Goal: Task Accomplishment & Management: Manage account settings

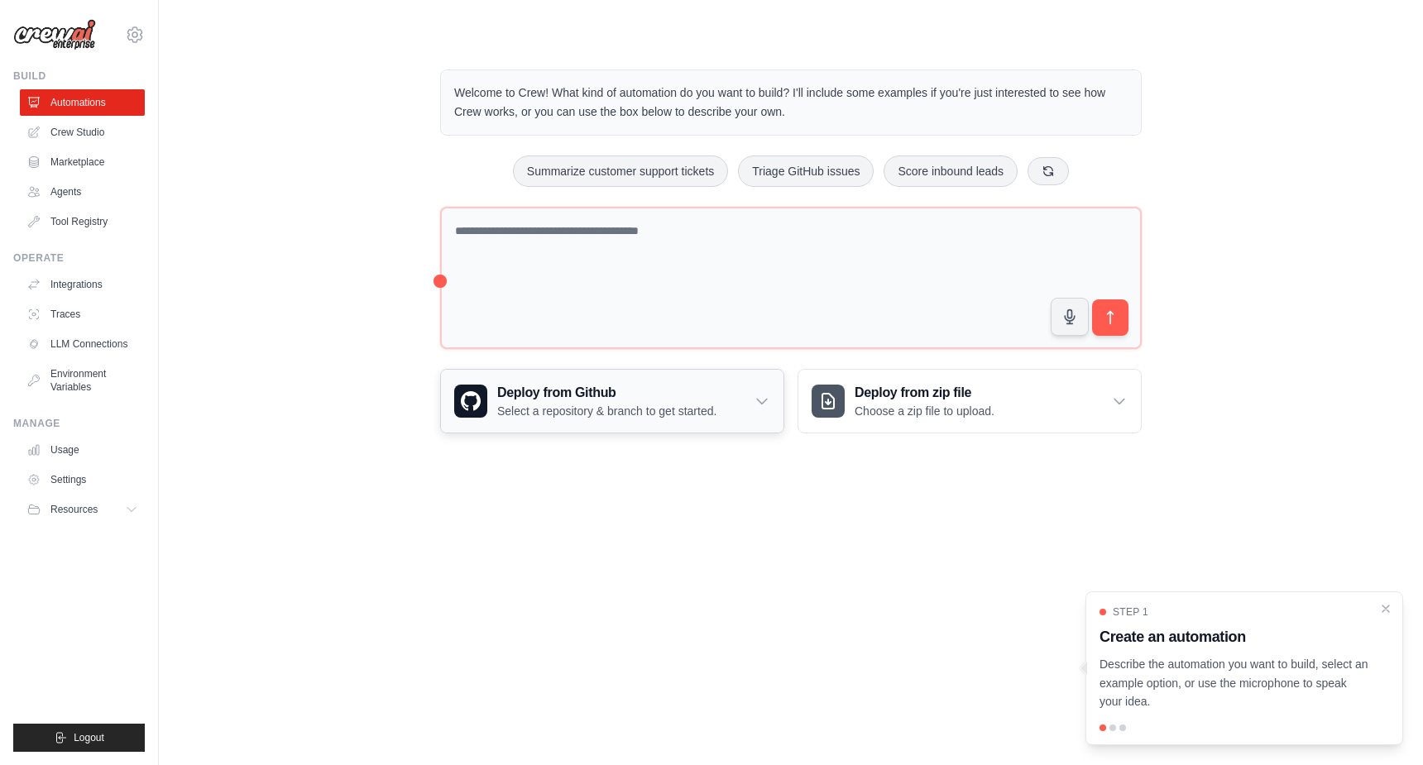
click at [766, 402] on icon at bounding box center [762, 401] width 17 height 17
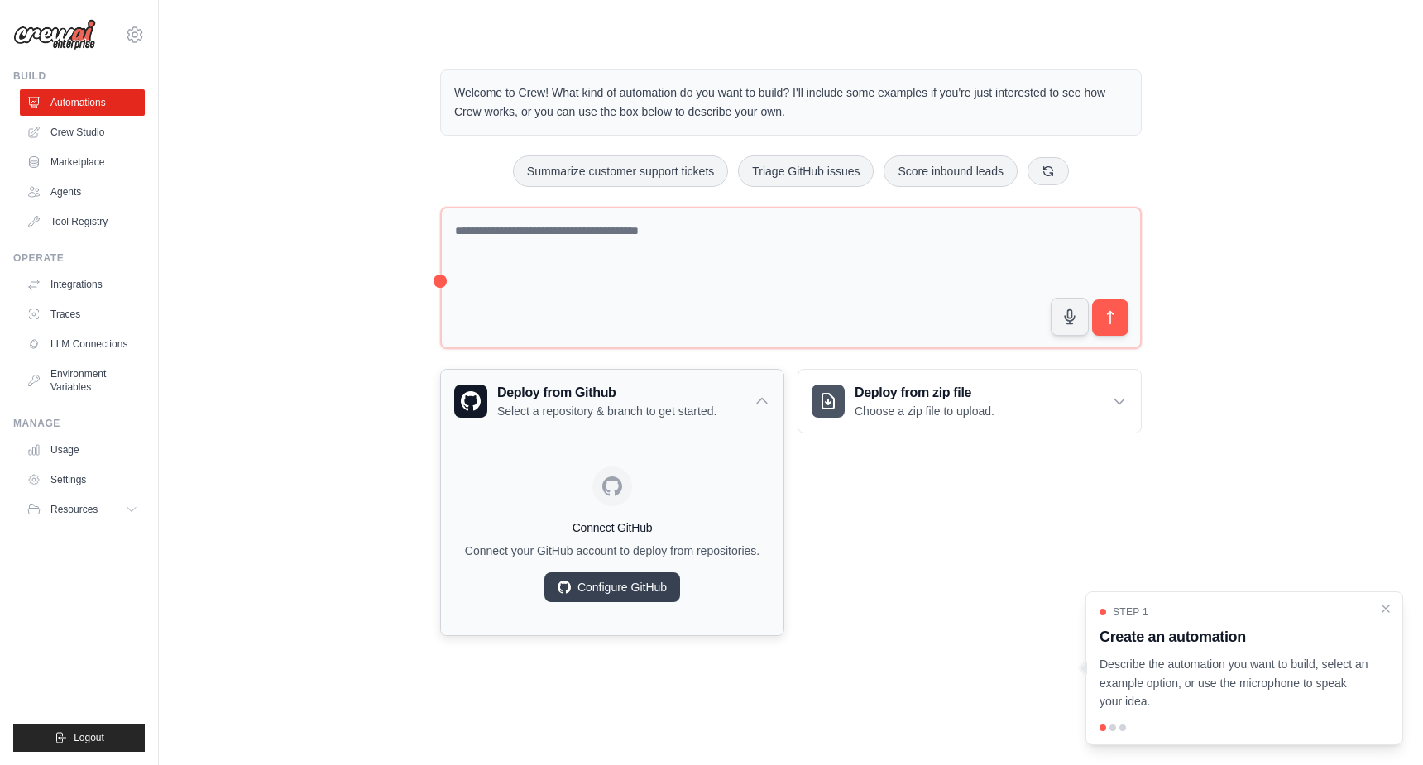
click at [761, 400] on icon at bounding box center [762, 401] width 17 height 17
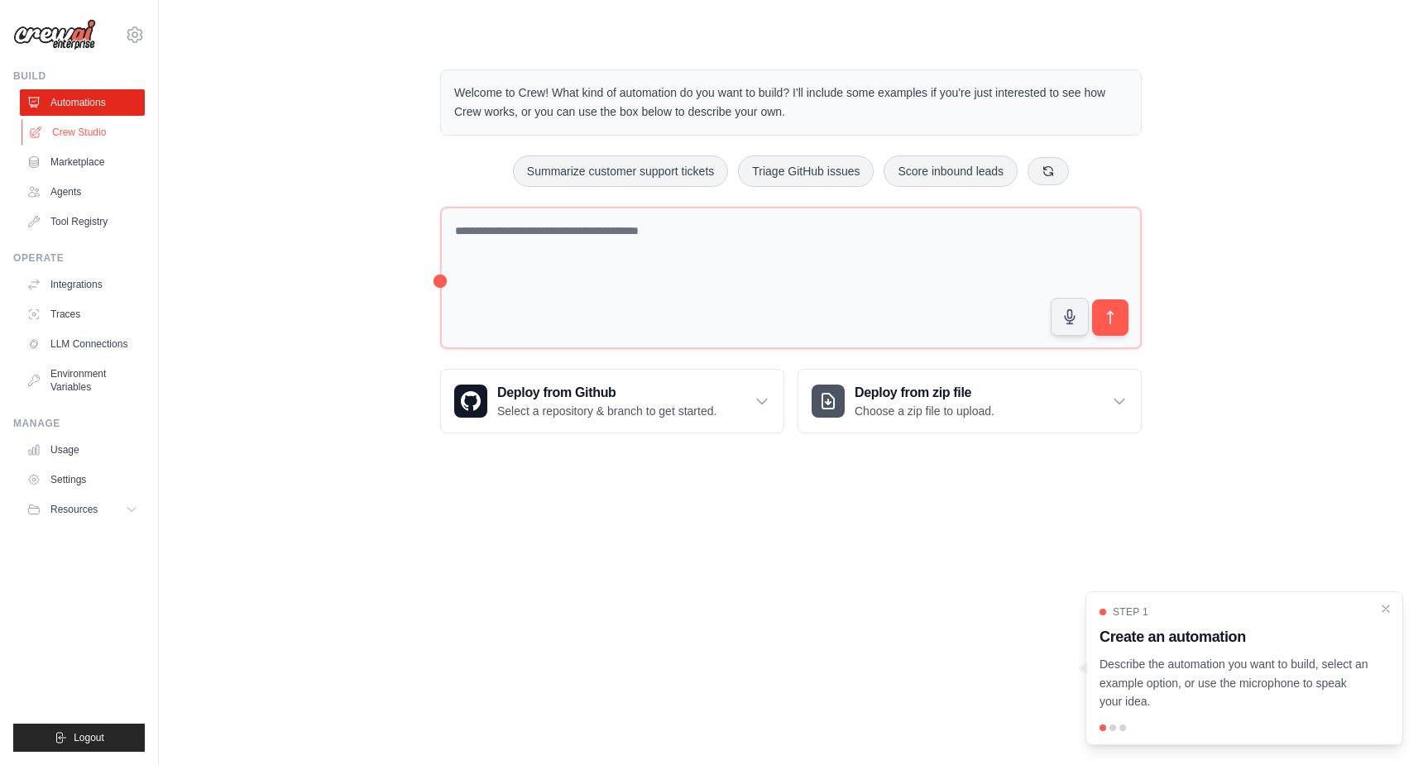
click at [82, 130] on link "Crew Studio" at bounding box center [84, 132] width 125 height 26
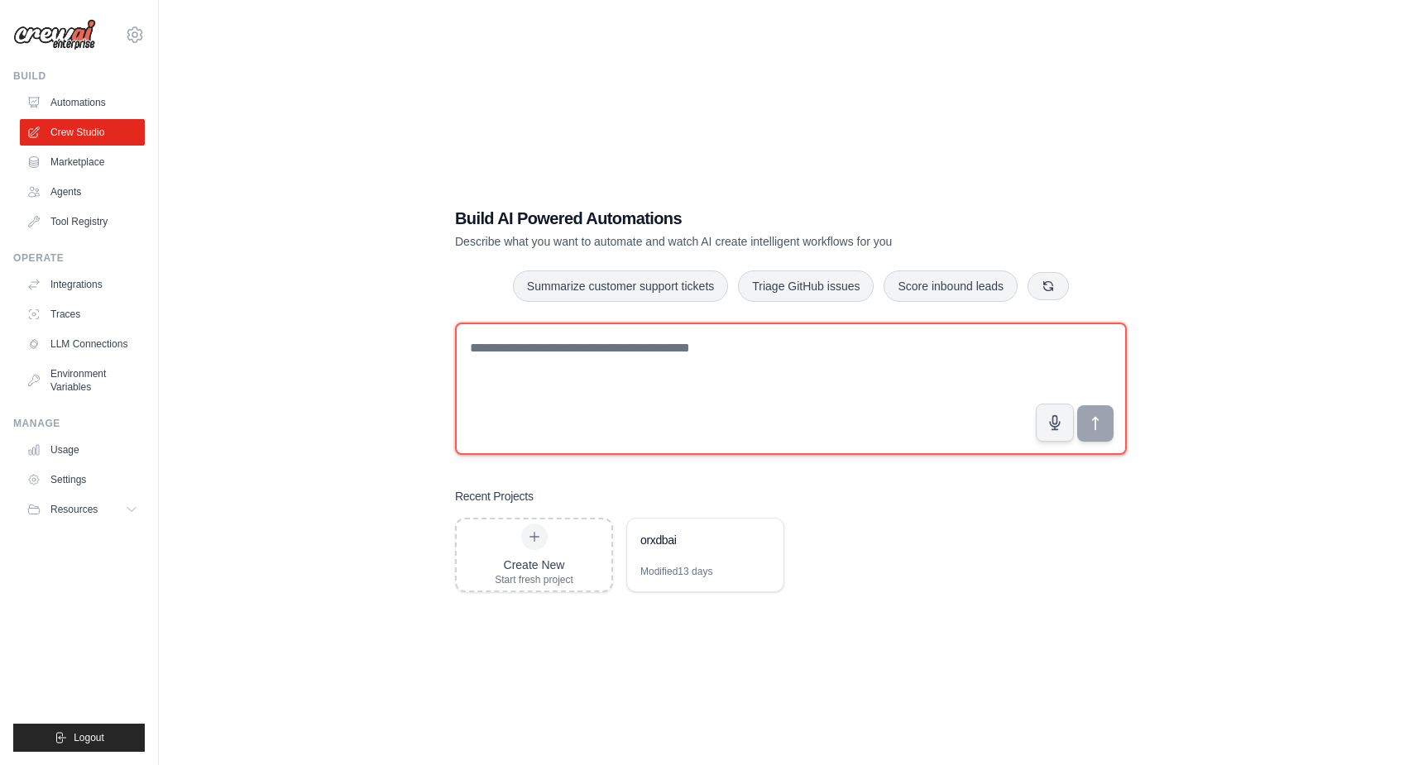
click at [558, 343] on textarea at bounding box center [791, 389] width 672 height 132
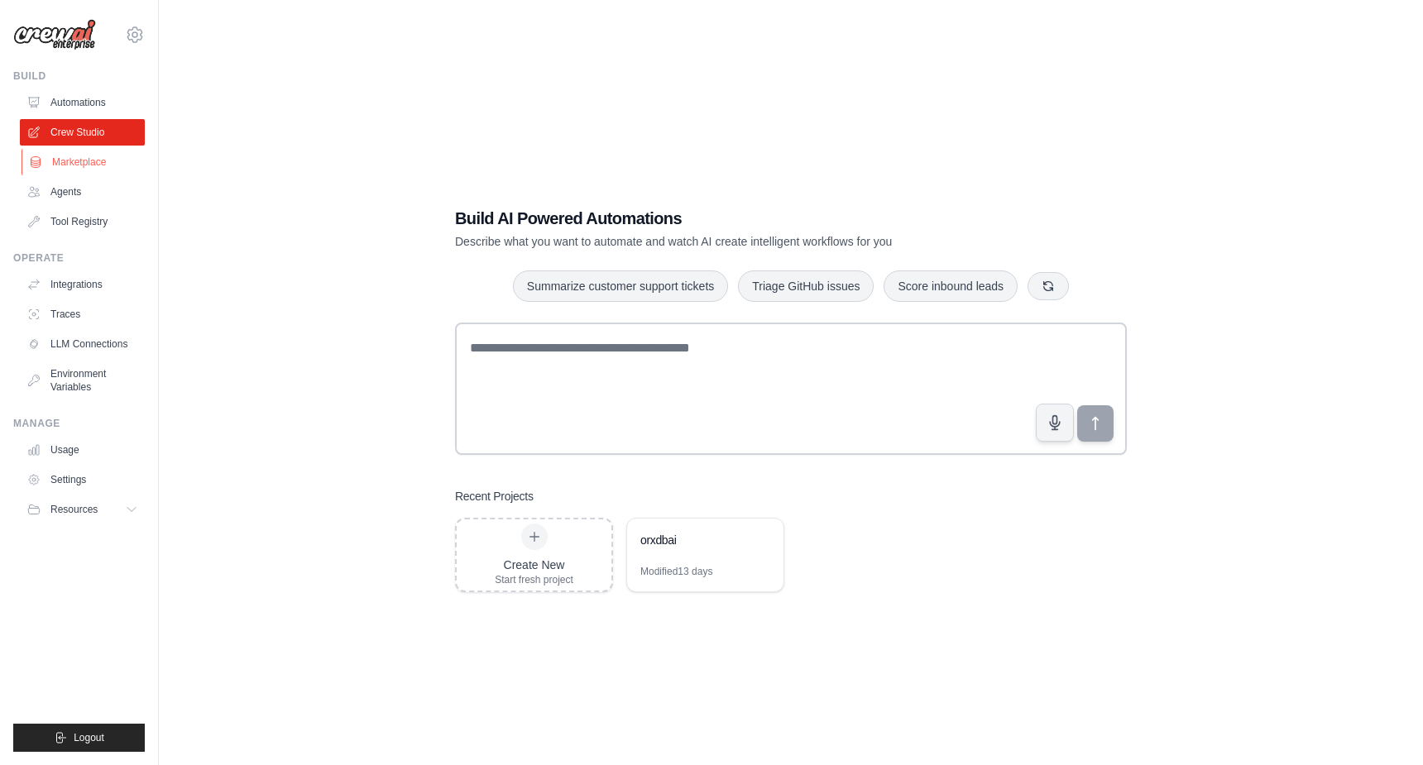
click at [59, 161] on link "Marketplace" at bounding box center [84, 162] width 125 height 26
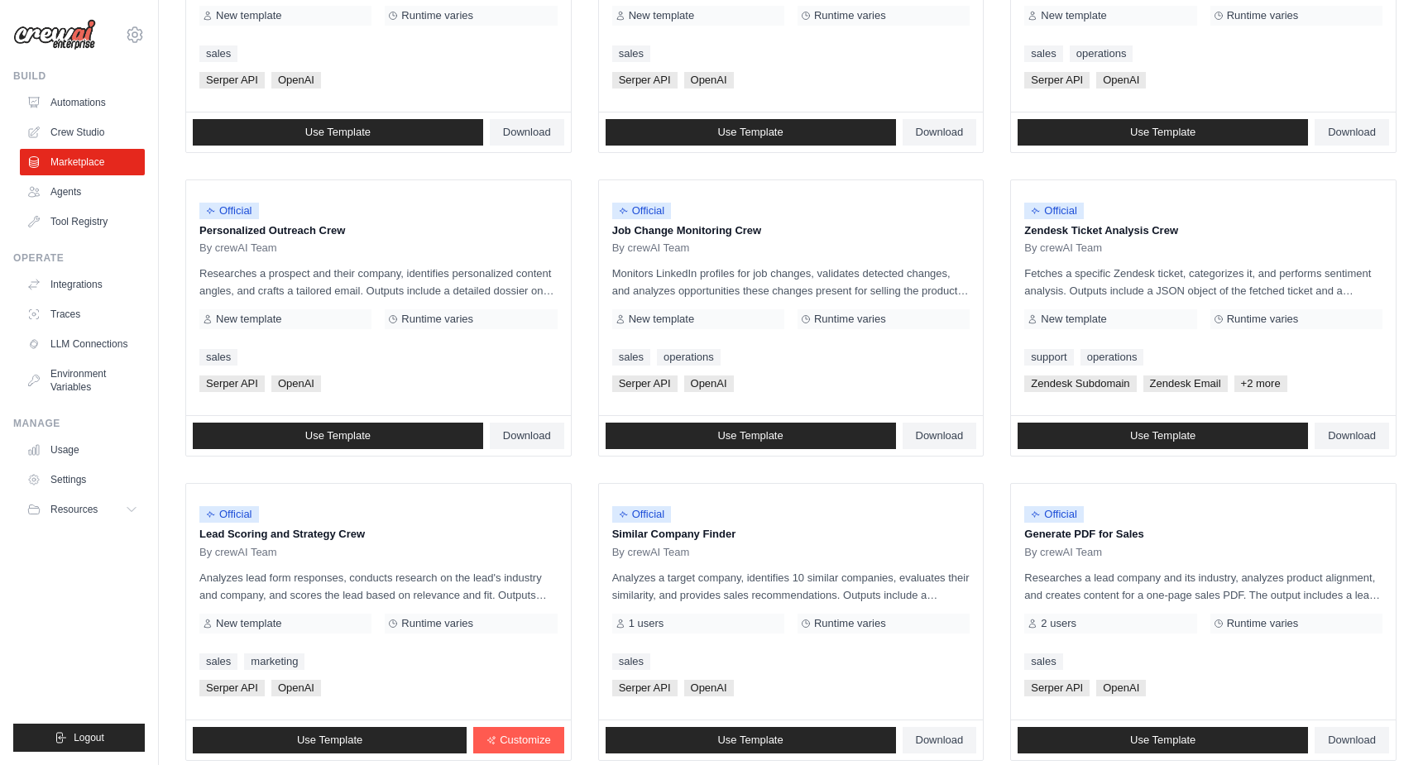
scroll to position [687, 0]
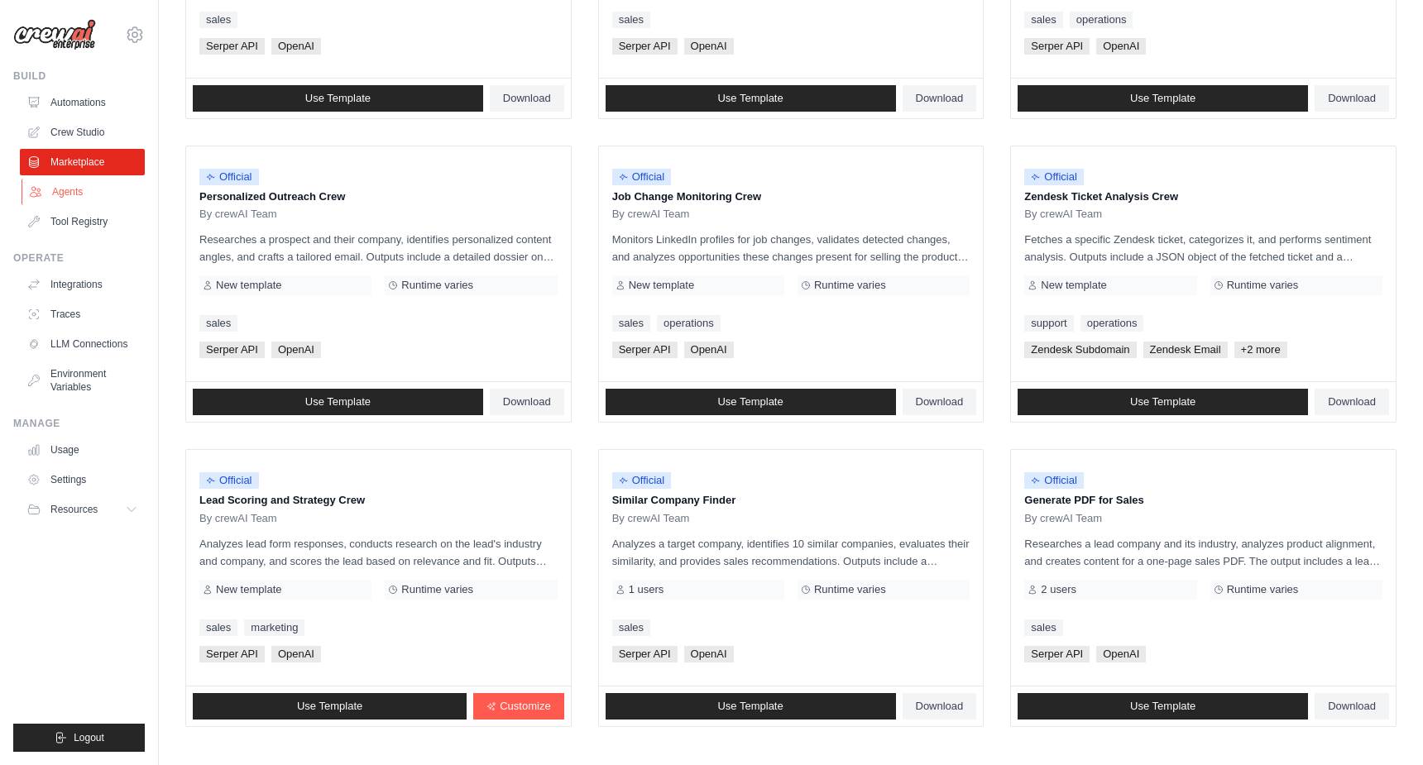
click at [79, 194] on link "Agents" at bounding box center [84, 192] width 125 height 26
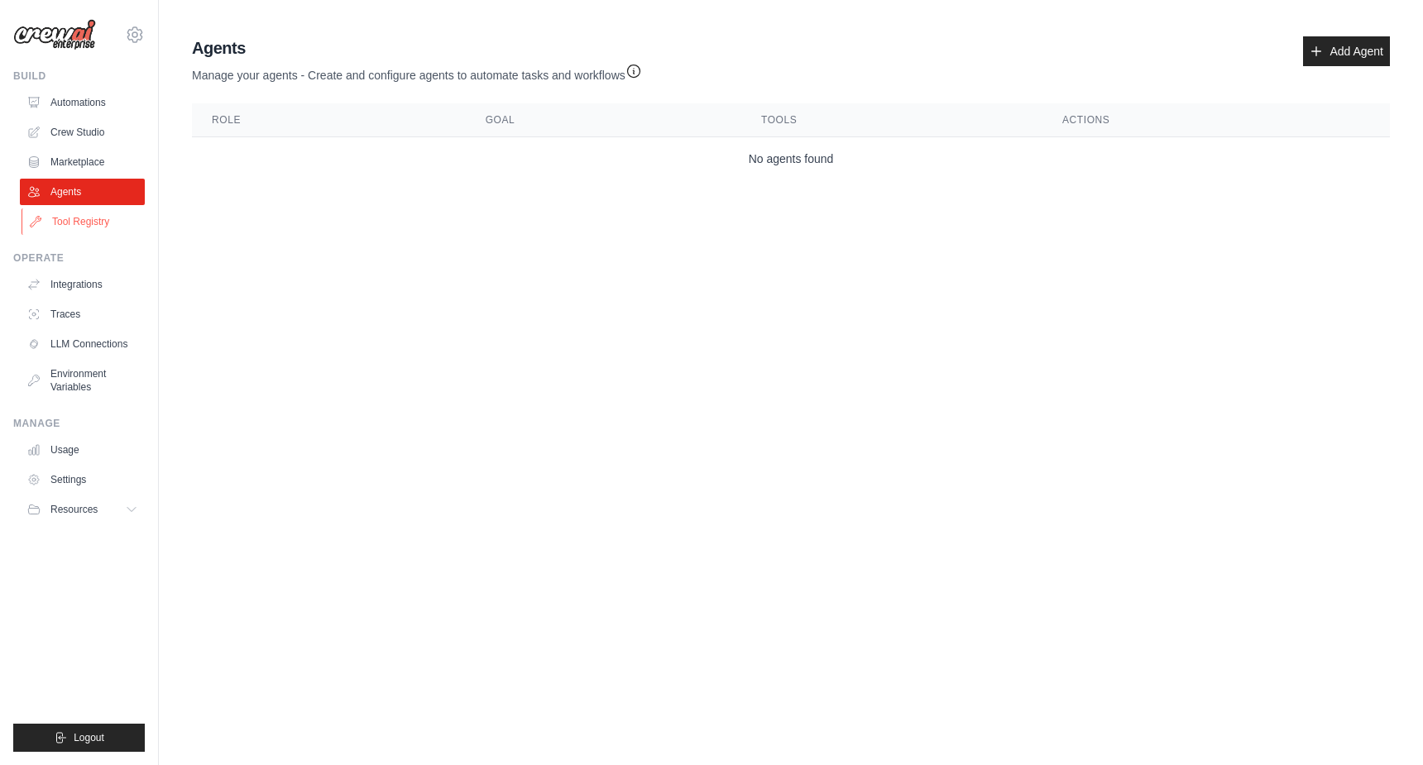
click at [85, 224] on link "Tool Registry" at bounding box center [84, 221] width 125 height 26
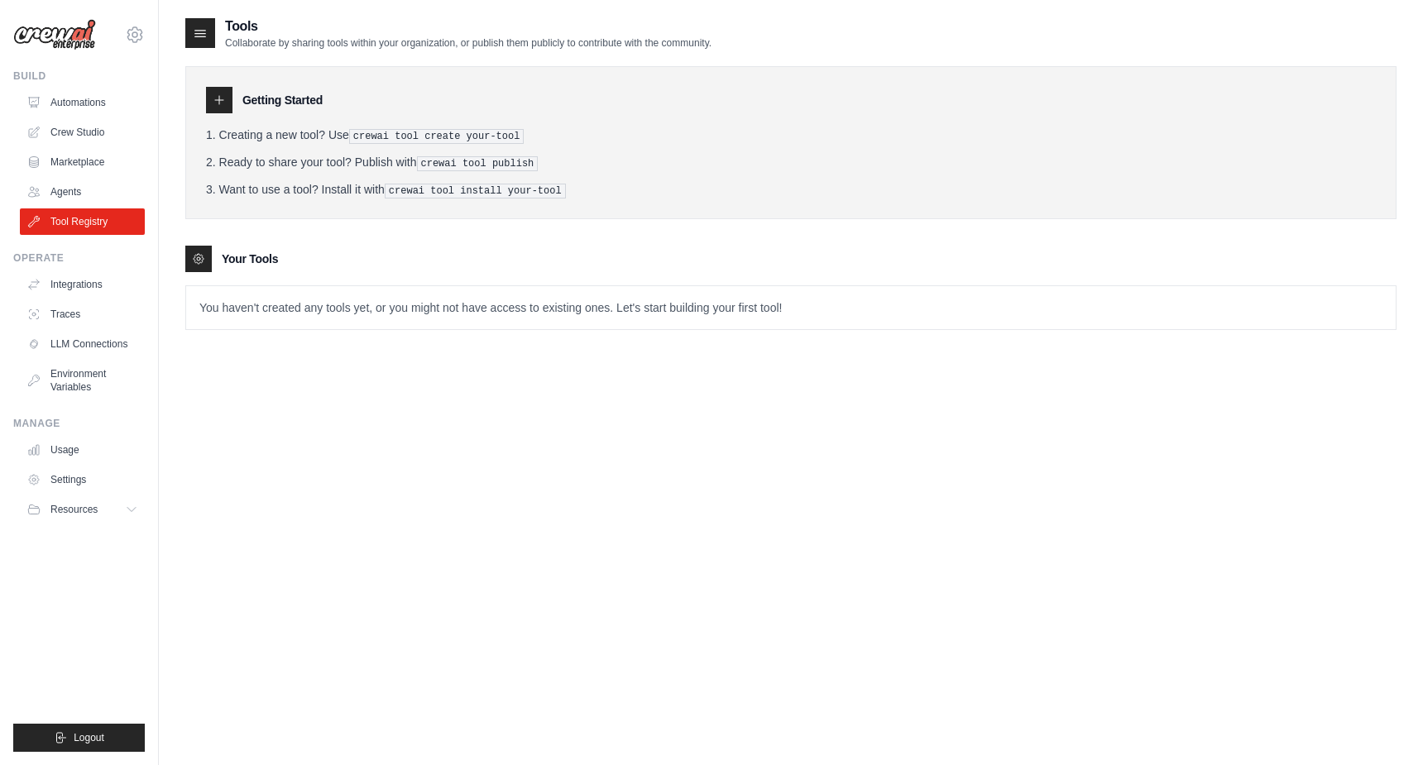
click at [468, 137] on pre "crewai tool create your-tool" at bounding box center [436, 136] width 175 height 15
click at [98, 351] on link "LLM Connections" at bounding box center [84, 344] width 125 height 26
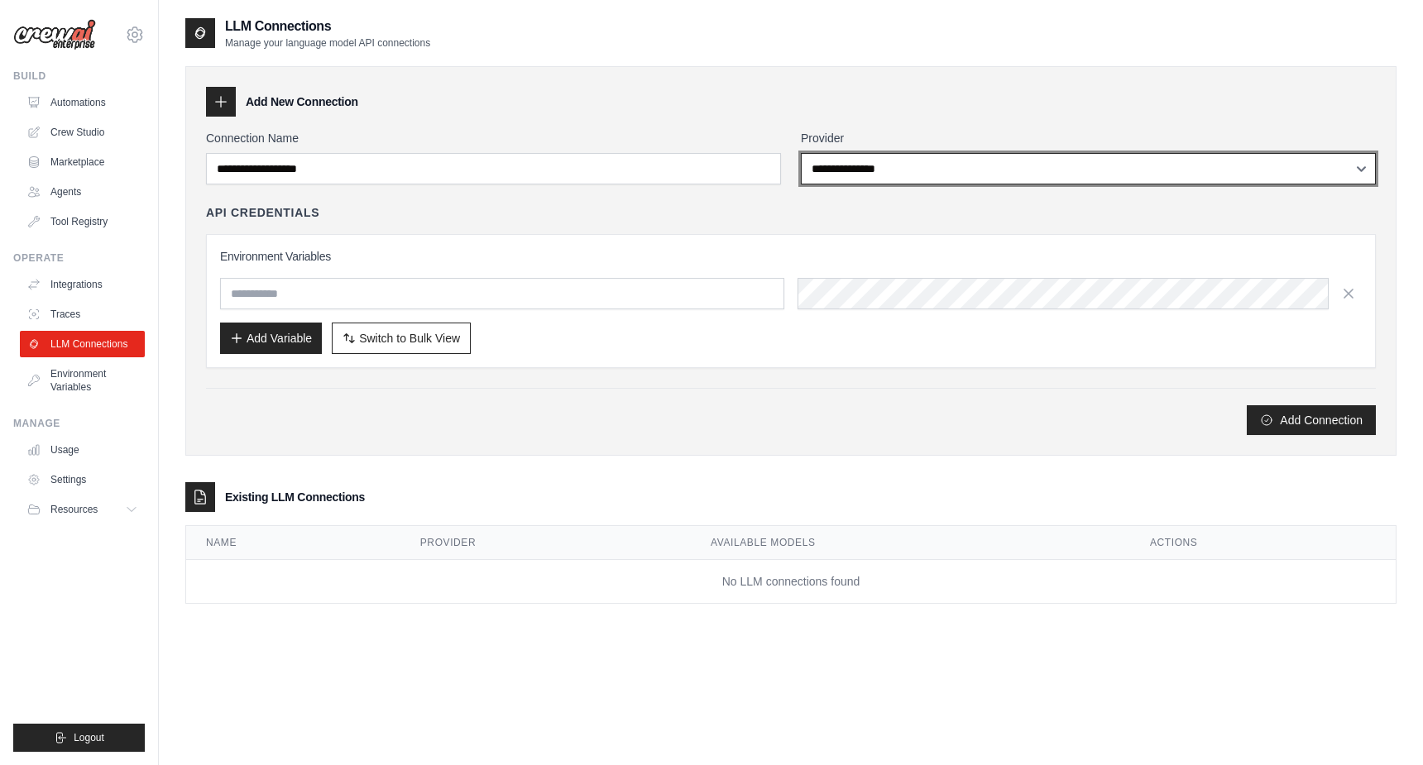
click at [863, 165] on select "**********" at bounding box center [1088, 168] width 575 height 31
select select "****"
click at [801, 153] on select "**********" at bounding box center [1088, 168] width 575 height 31
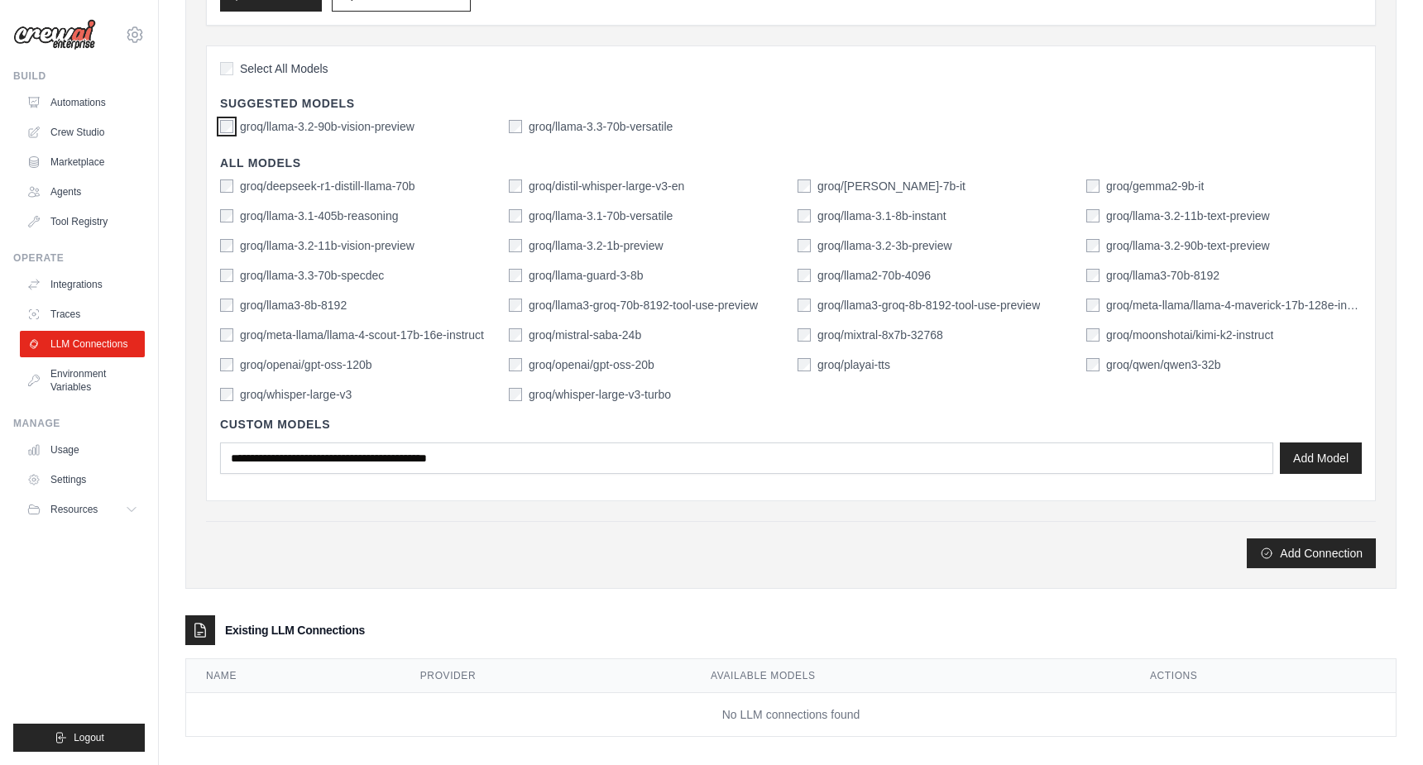
scroll to position [357, 0]
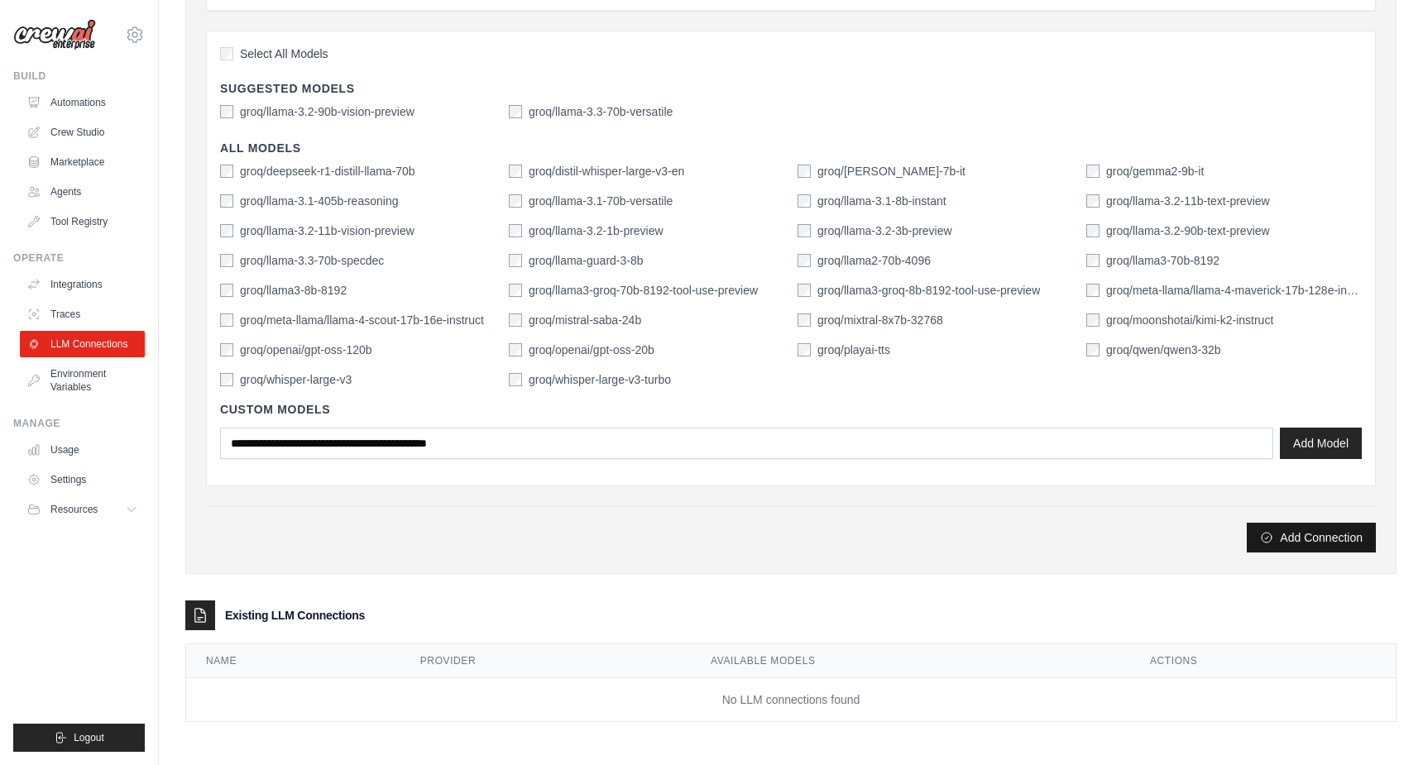
click at [1301, 541] on button "Add Connection" at bounding box center [1311, 538] width 129 height 30
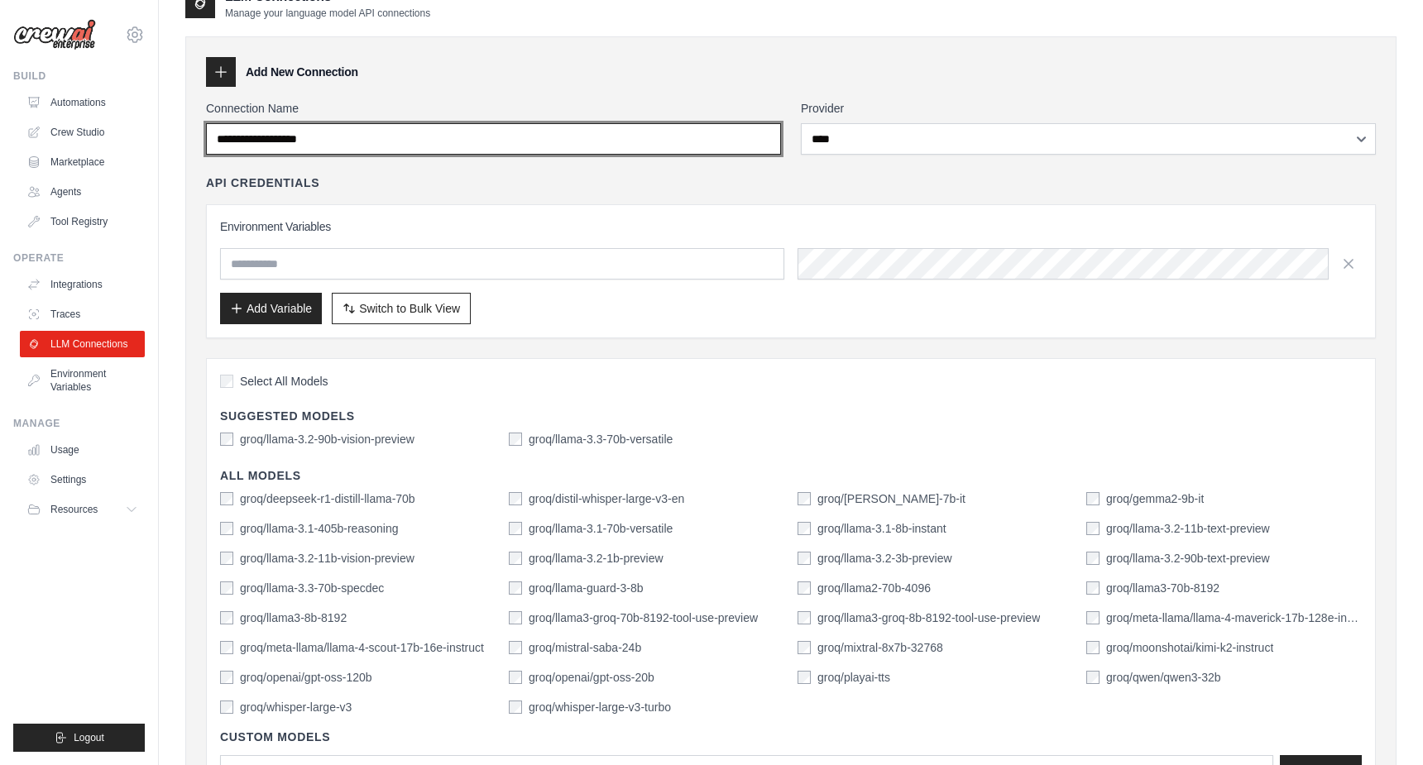
scroll to position [0, 0]
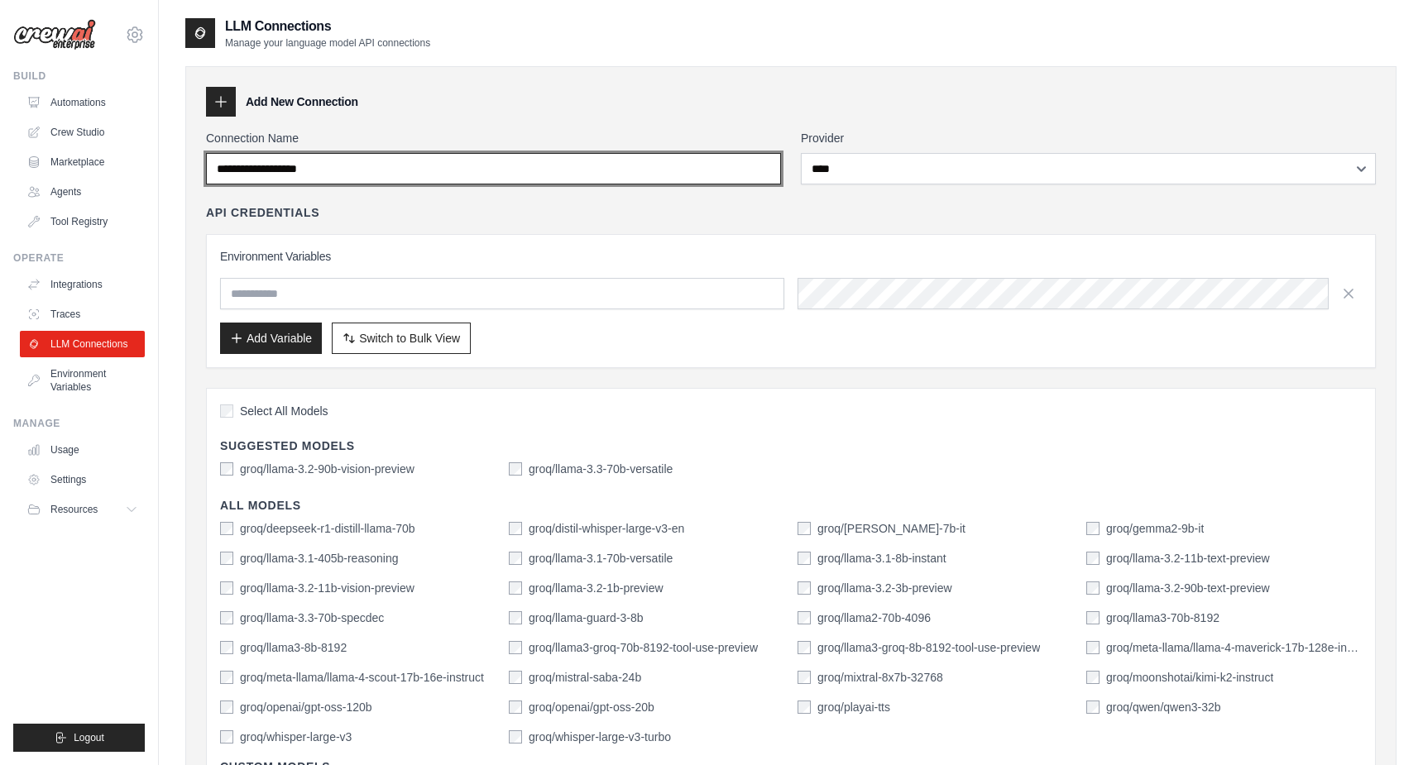
click at [726, 164] on input "Connection Name" at bounding box center [493, 168] width 575 height 31
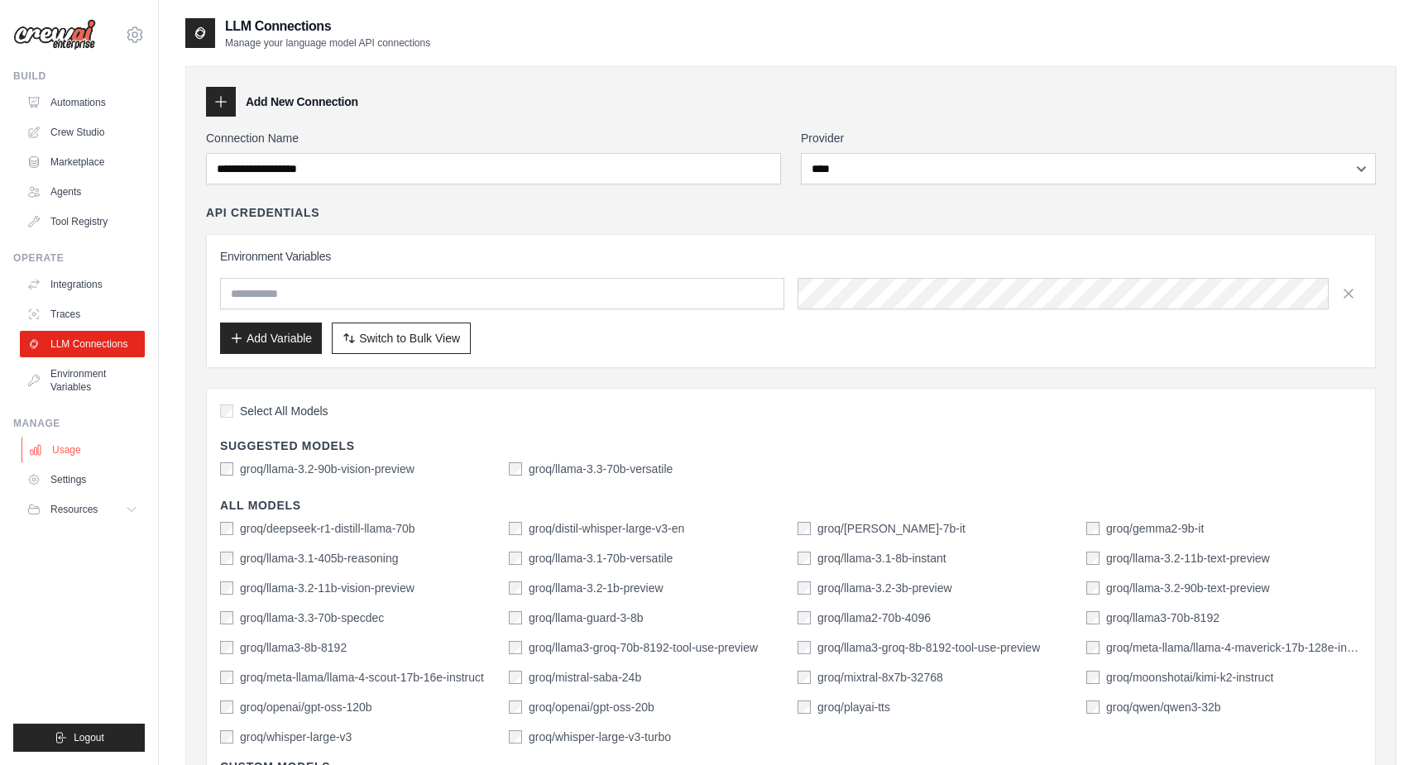
click at [63, 438] on link "Usage" at bounding box center [84, 450] width 125 height 26
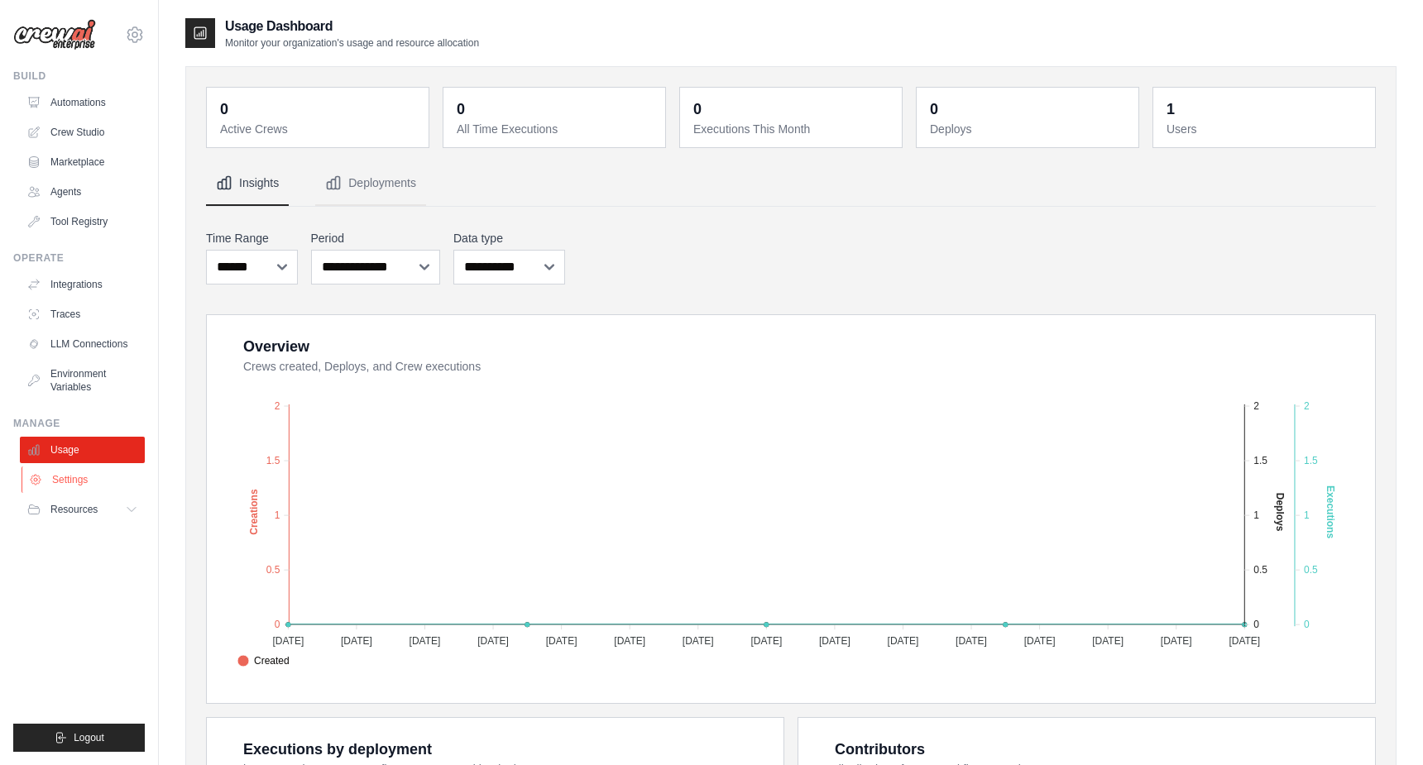
click at [66, 485] on link "Settings" at bounding box center [84, 480] width 125 height 26
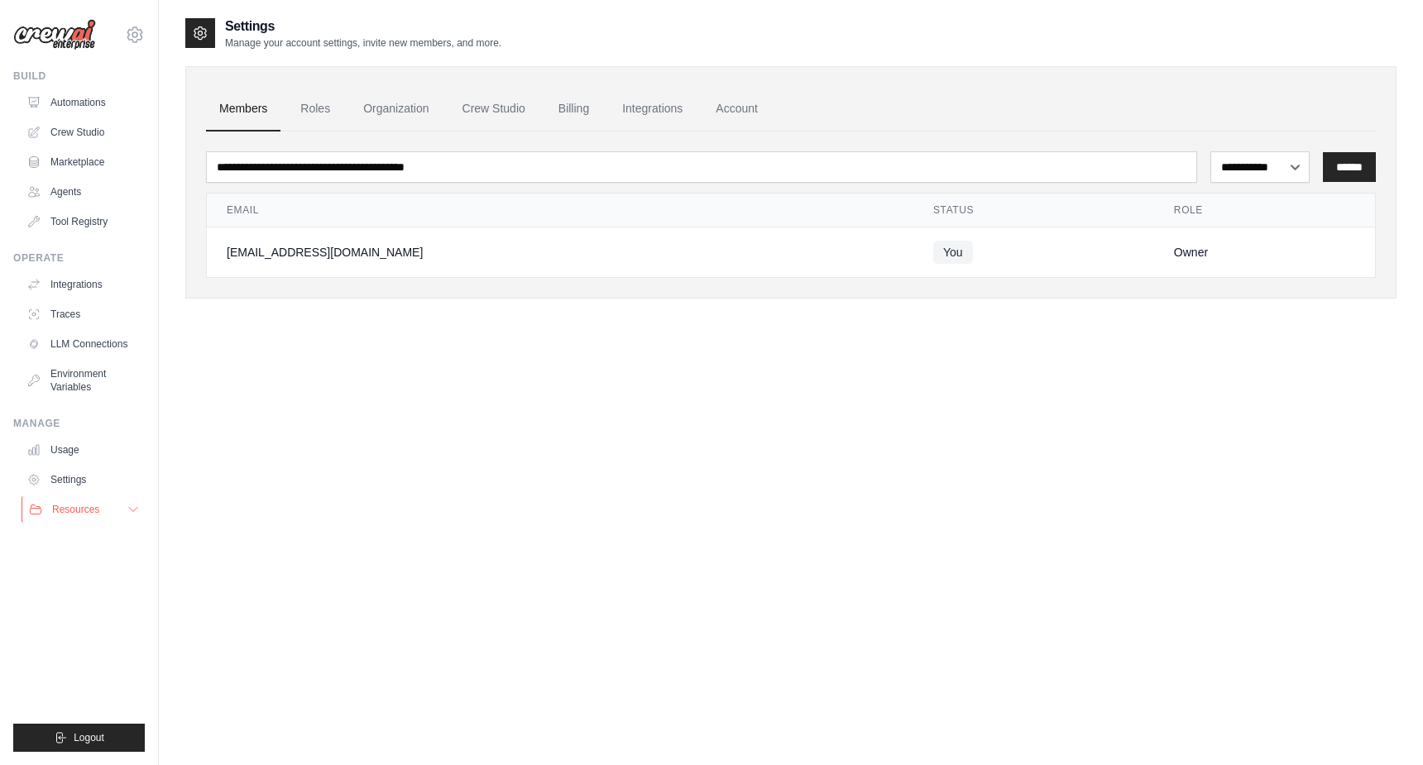
click at [84, 508] on span "Resources" at bounding box center [75, 509] width 47 height 13
click at [316, 108] on link "Roles" at bounding box center [315, 109] width 56 height 45
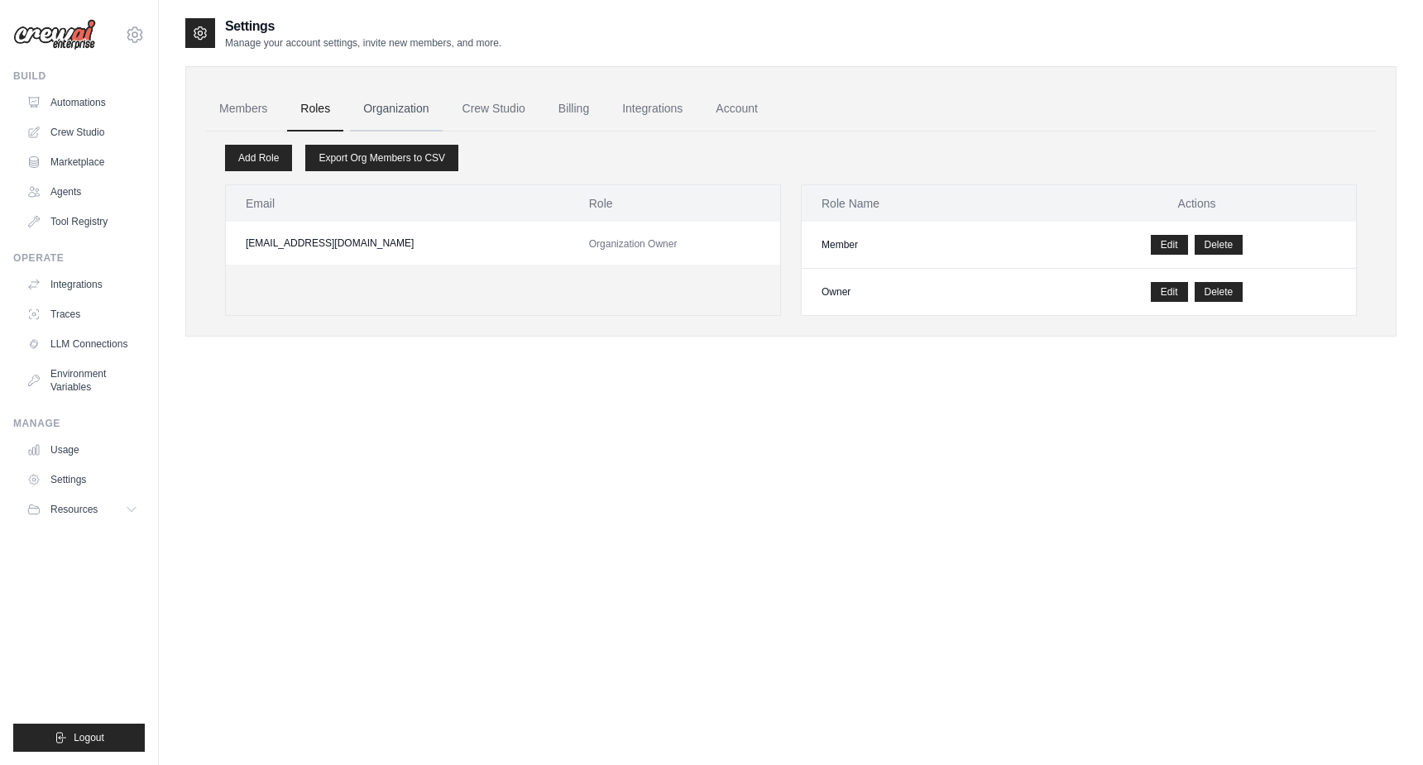
click at [386, 108] on link "Organization" at bounding box center [396, 109] width 92 height 45
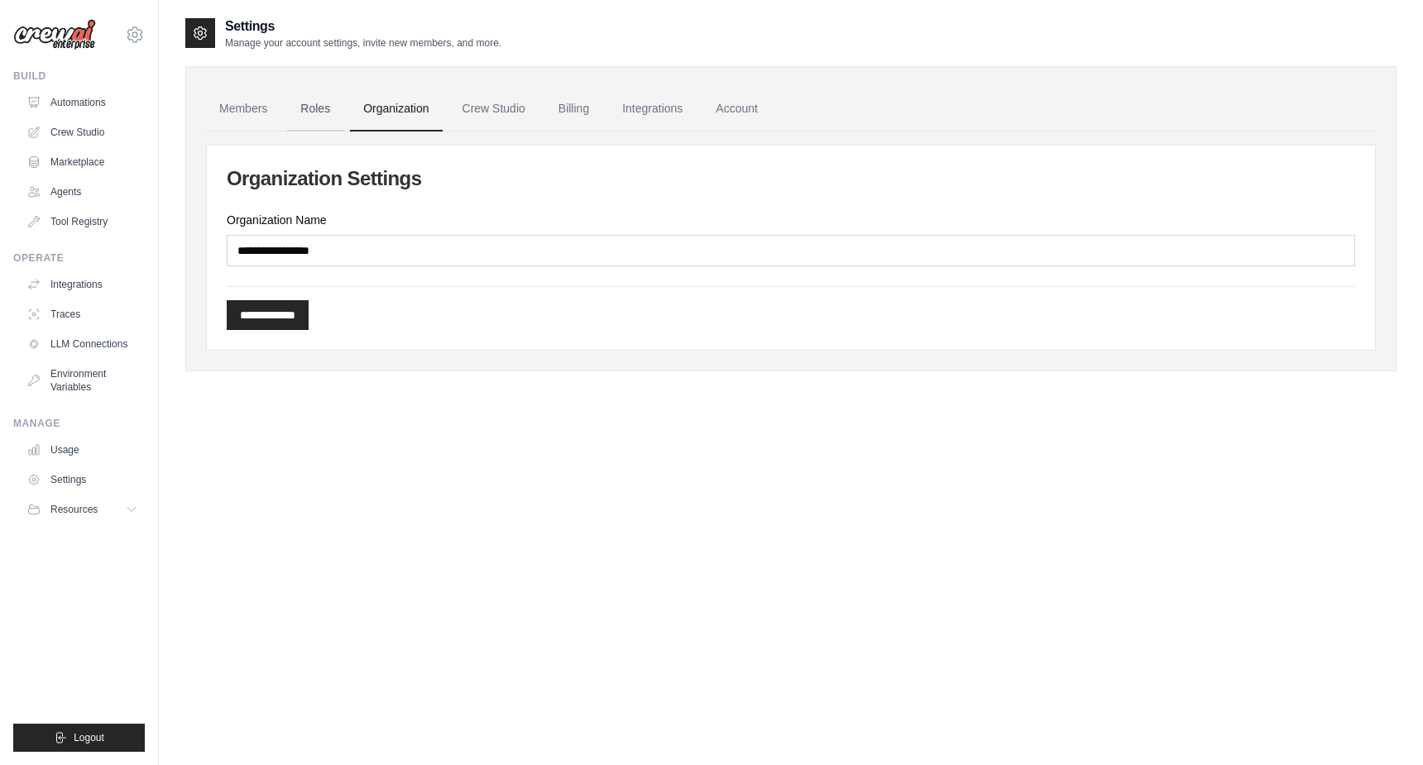
click at [338, 104] on link "Roles" at bounding box center [315, 109] width 56 height 45
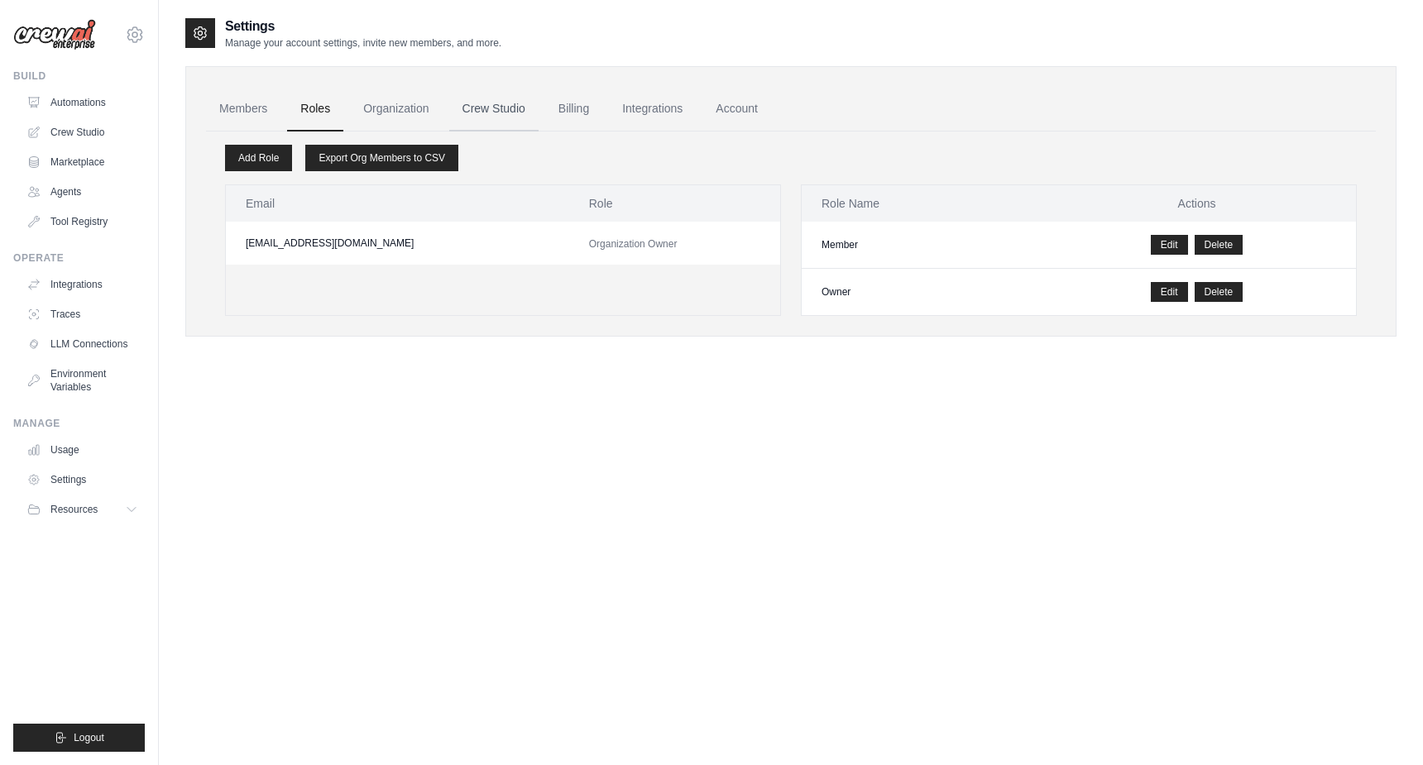
click at [491, 109] on link "Crew Studio" at bounding box center [493, 109] width 89 height 45
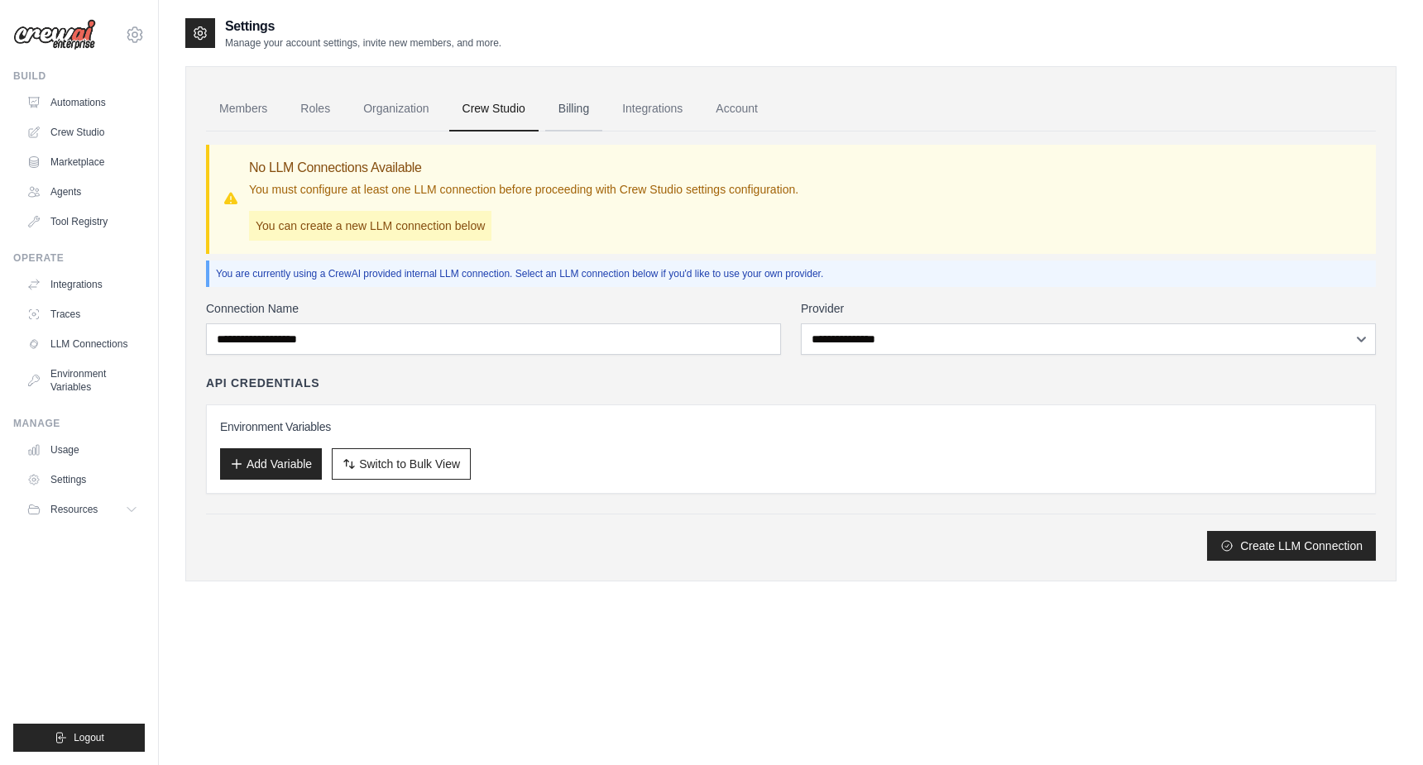
click at [565, 109] on link "Billing" at bounding box center [573, 109] width 57 height 45
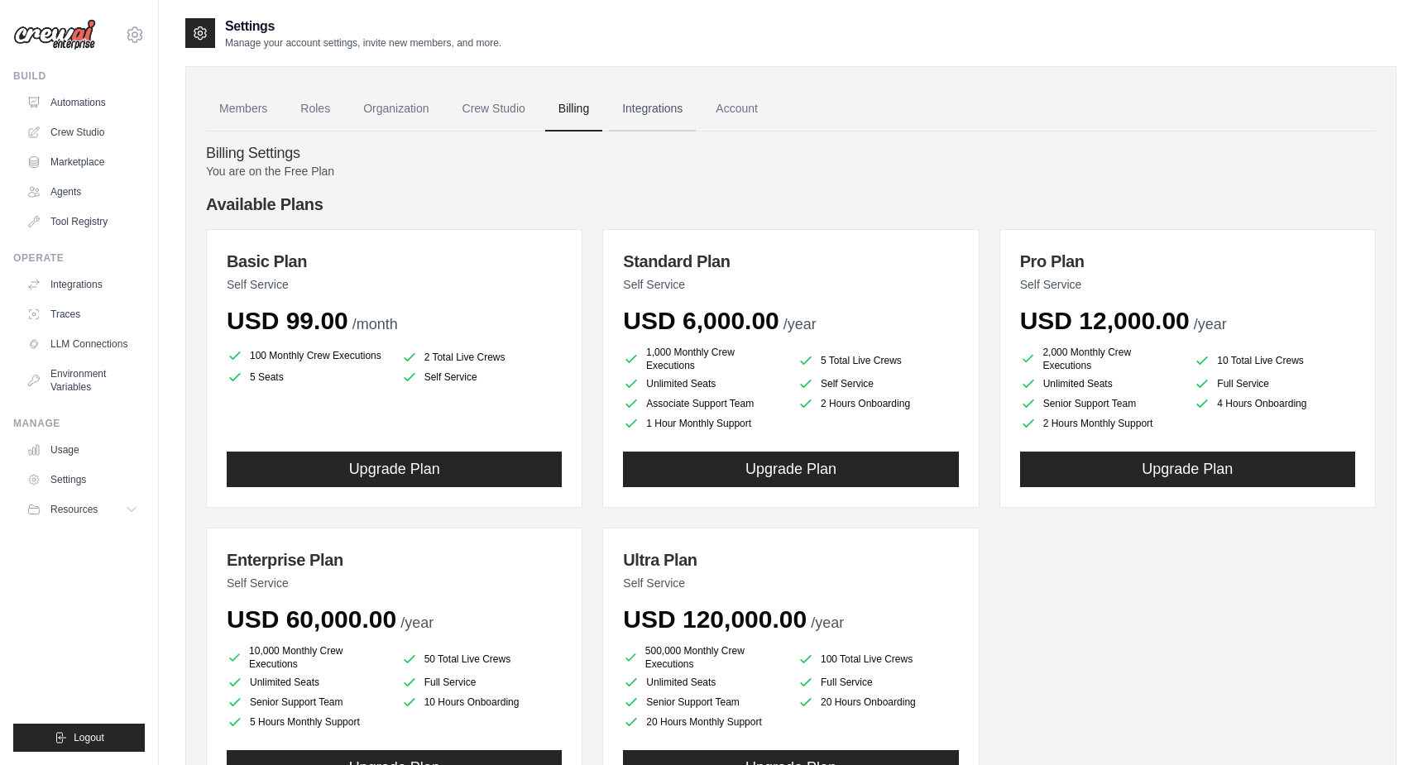
click at [644, 110] on link "Integrations" at bounding box center [652, 109] width 87 height 45
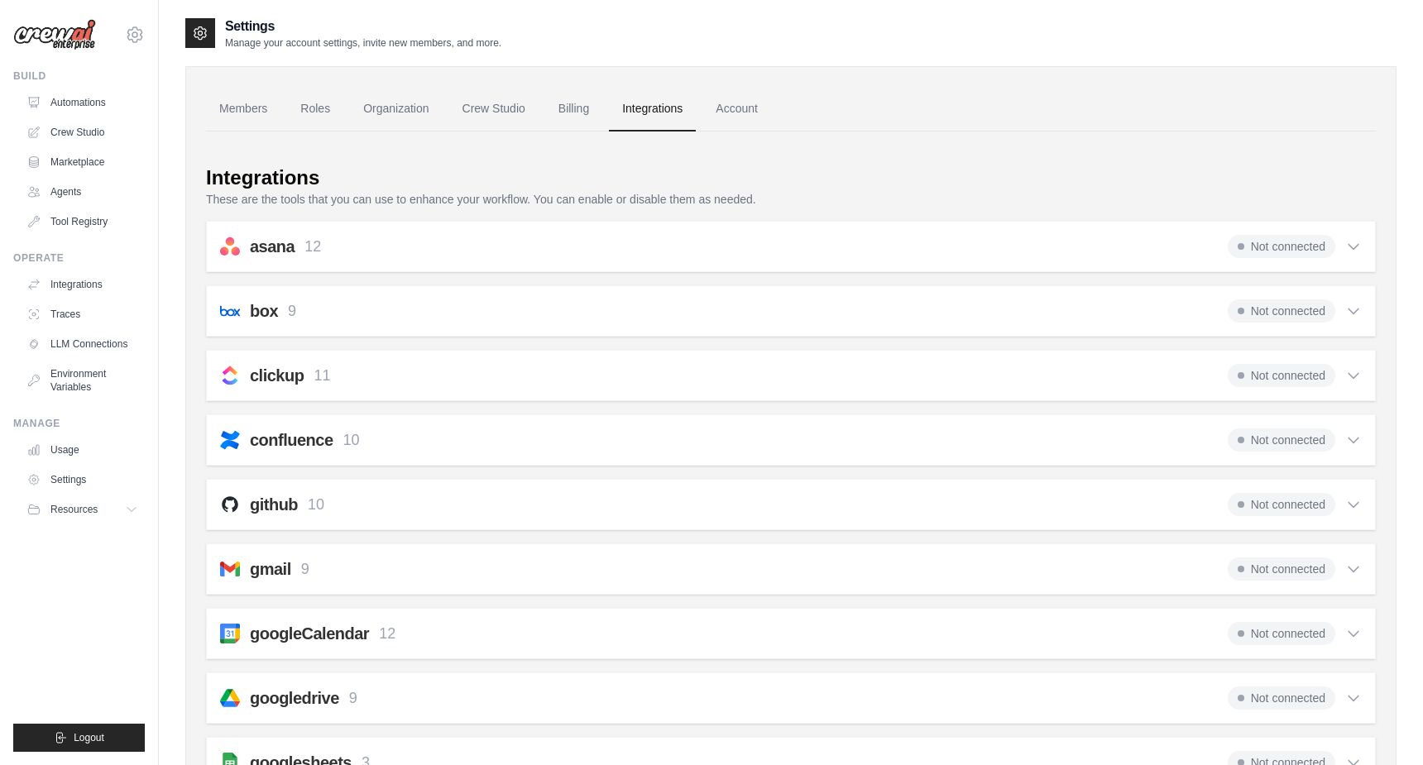
click at [1312, 251] on span "Not connected" at bounding box center [1282, 246] width 108 height 23
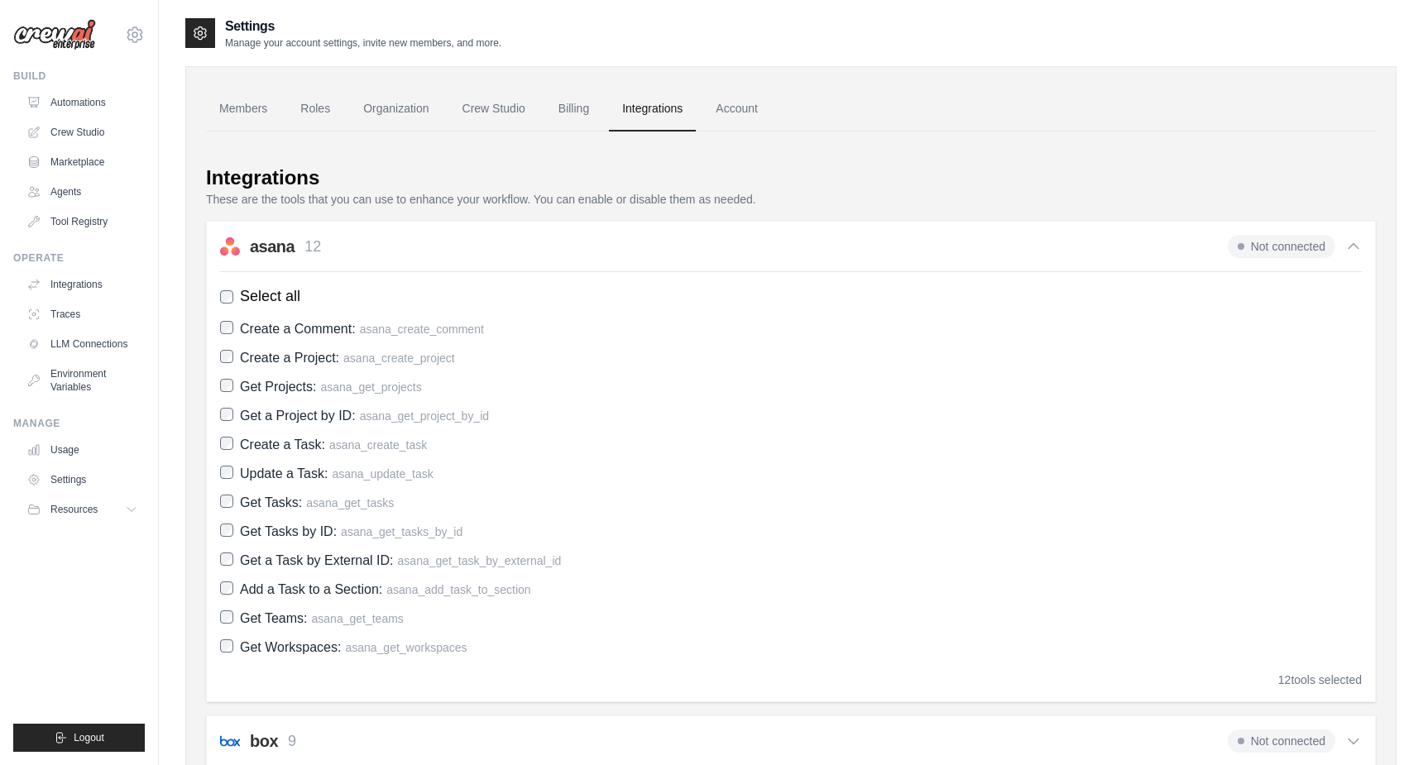
click at [1312, 251] on span "Not connected" at bounding box center [1282, 246] width 108 height 23
